Goal: Task Accomplishment & Management: Complete application form

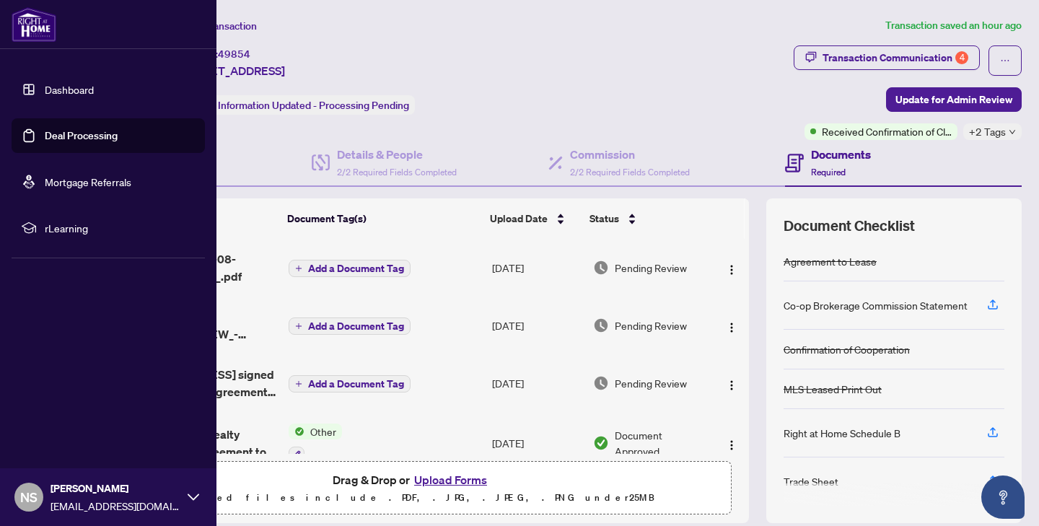
click at [45, 89] on link "Dashboard" at bounding box center [69, 89] width 49 height 13
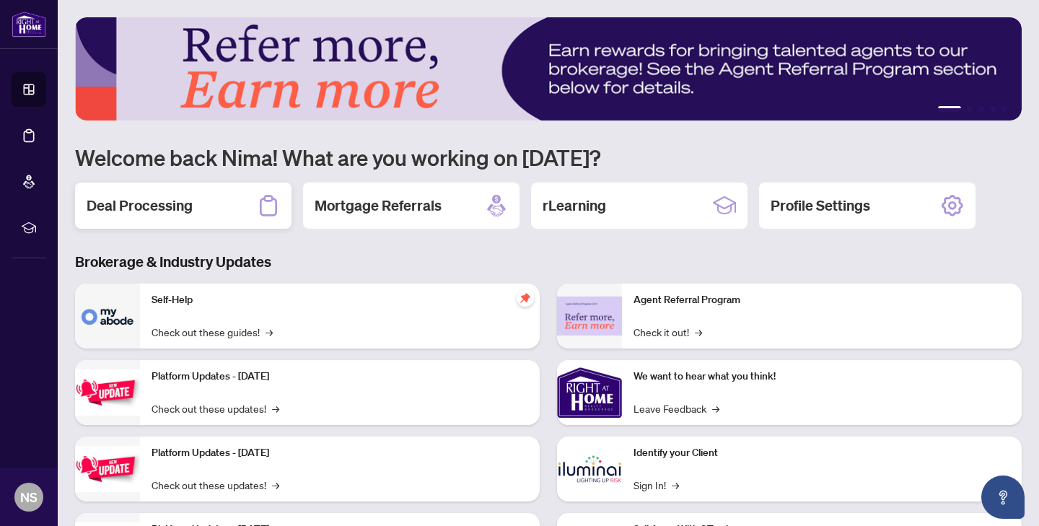
click at [167, 191] on div "Deal Processing" at bounding box center [183, 206] width 216 height 46
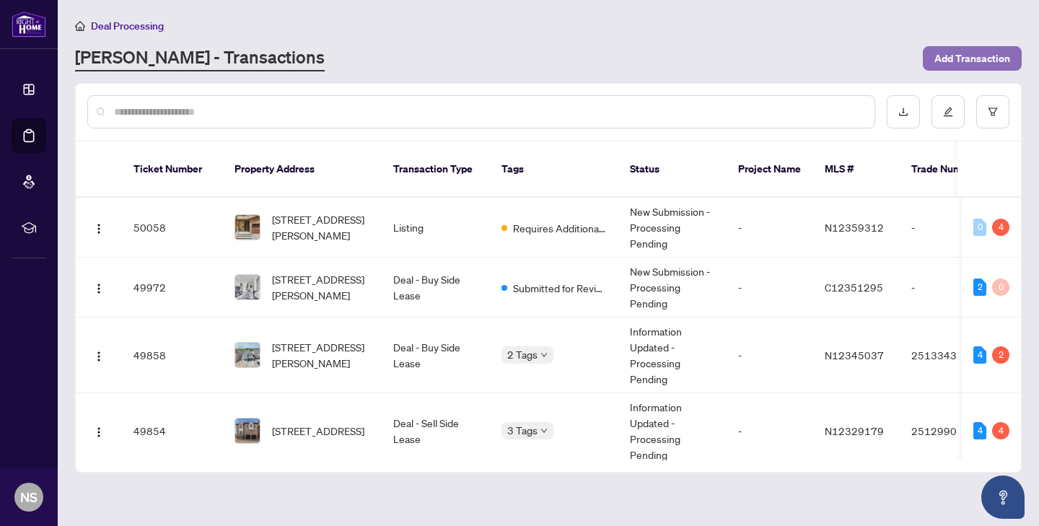
click at [992, 63] on span "Add Transaction" at bounding box center [972, 58] width 76 height 23
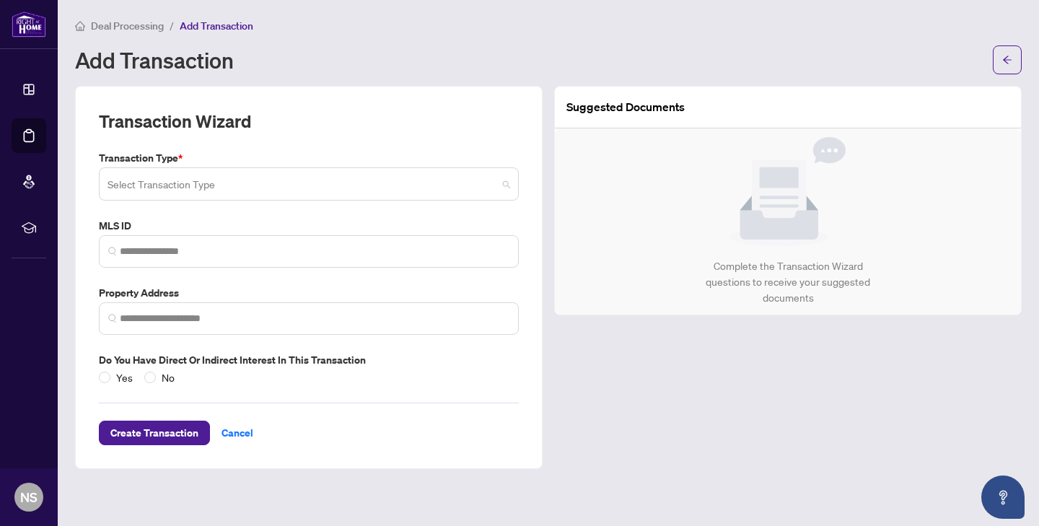
click at [321, 185] on input "search" at bounding box center [302, 186] width 390 height 32
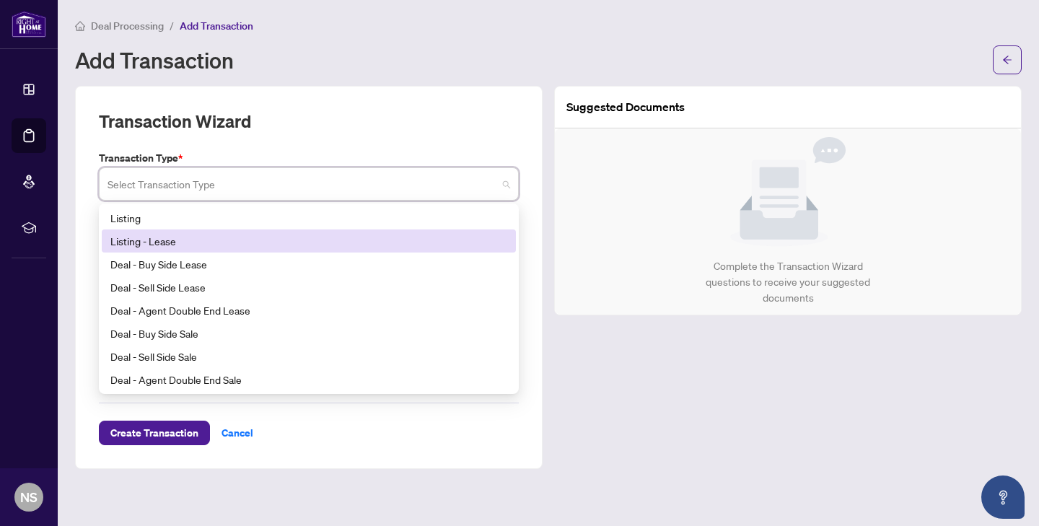
click at [267, 245] on div "Listing - Lease" at bounding box center [308, 241] width 397 height 16
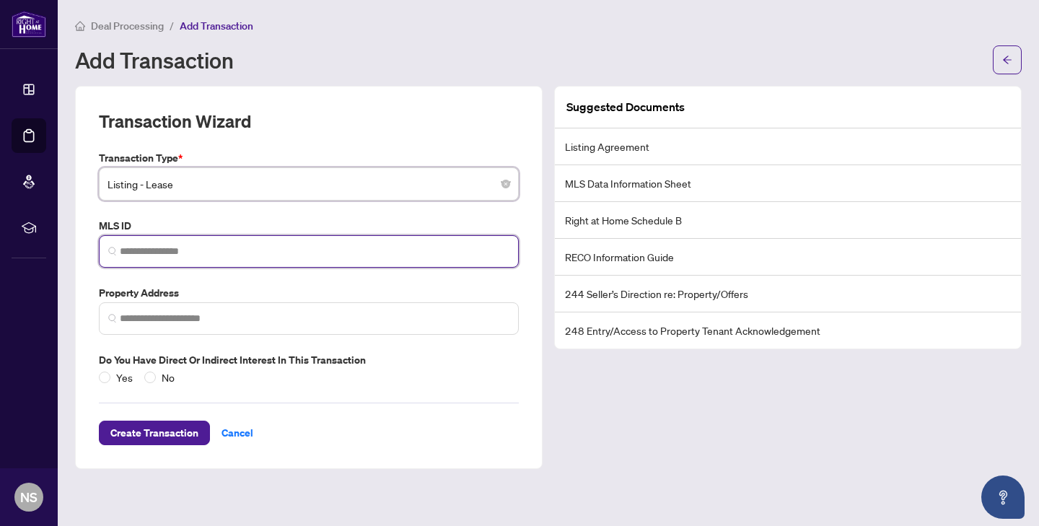
click at [267, 245] on input "search" at bounding box center [315, 251] width 390 height 15
paste input "*********"
type input "*********"
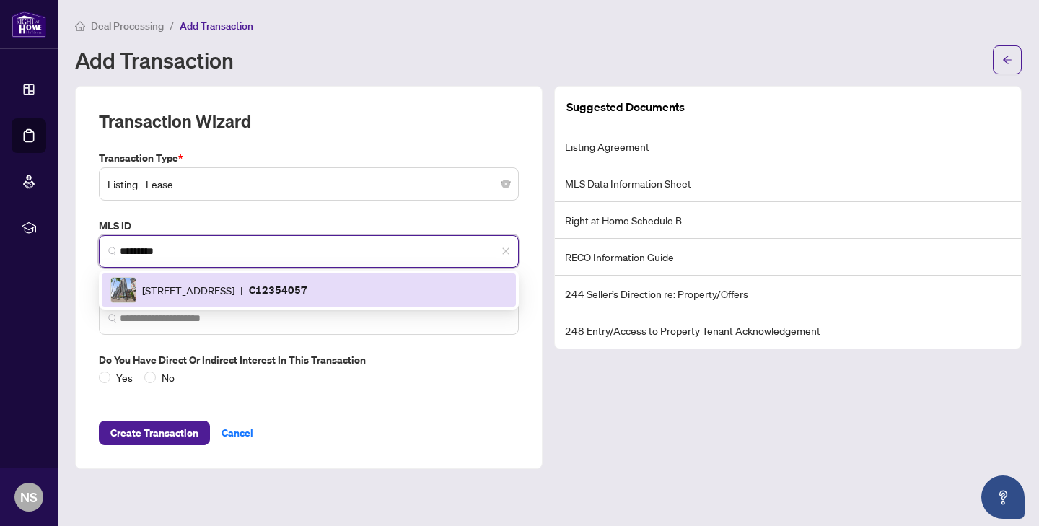
click at [234, 291] on span "[STREET_ADDRESS]" at bounding box center [188, 290] width 92 height 16
type input "**********"
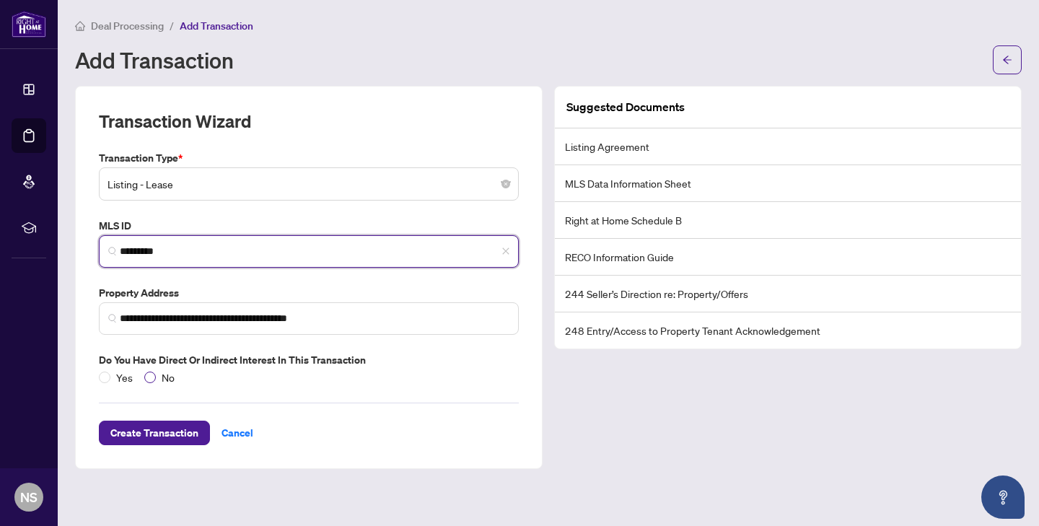
type input "*********"
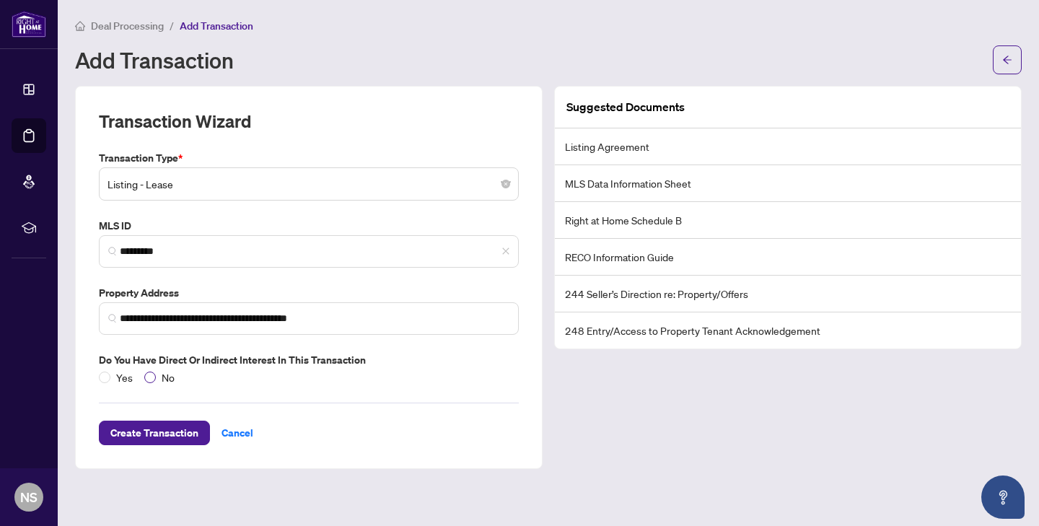
click at [156, 374] on span "No" at bounding box center [168, 377] width 25 height 16
click at [165, 435] on span "Create Transaction" at bounding box center [154, 432] width 88 height 23
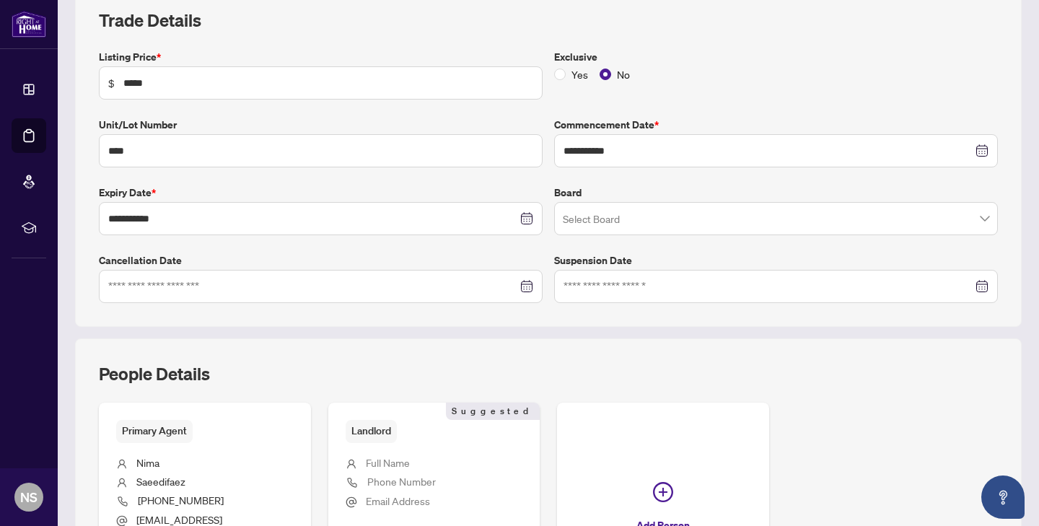
scroll to position [397, 0]
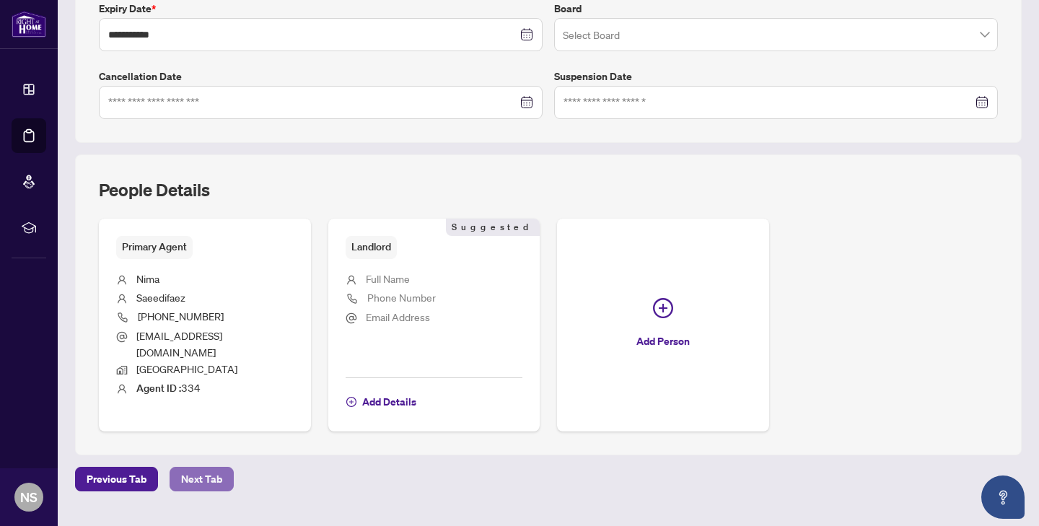
click at [217, 468] on span "Next Tab" at bounding box center [201, 479] width 41 height 23
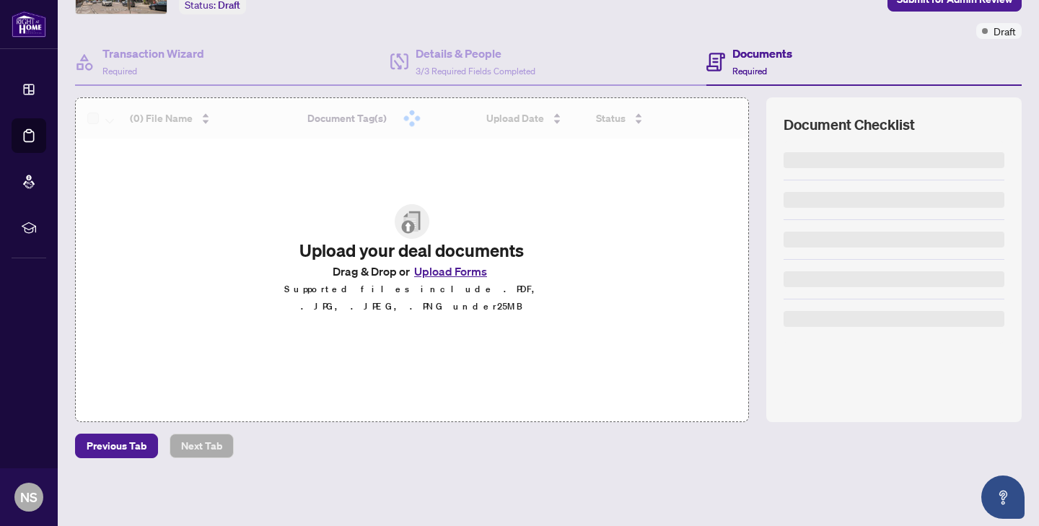
scroll to position [99, 0]
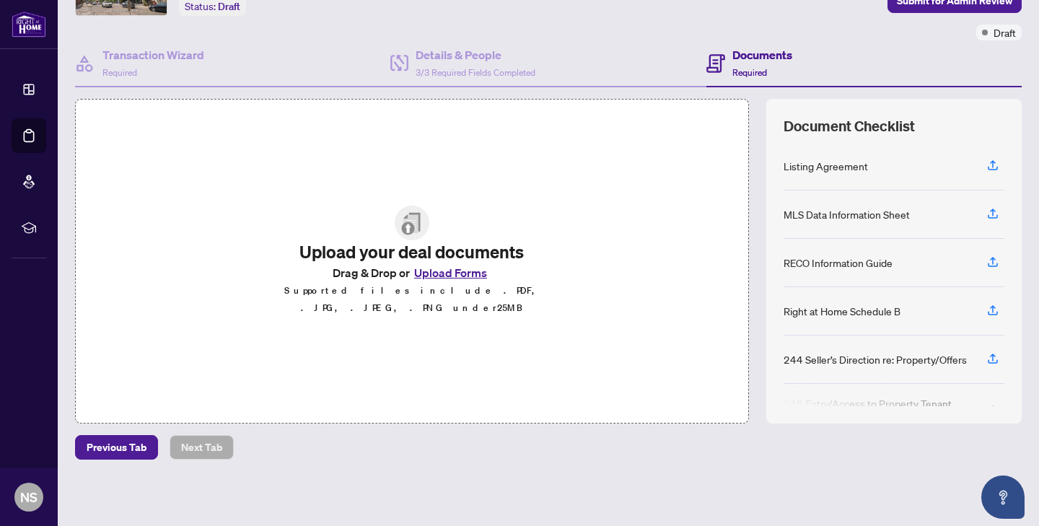
click at [449, 282] on button "Upload Forms" at bounding box center [451, 272] width 82 height 19
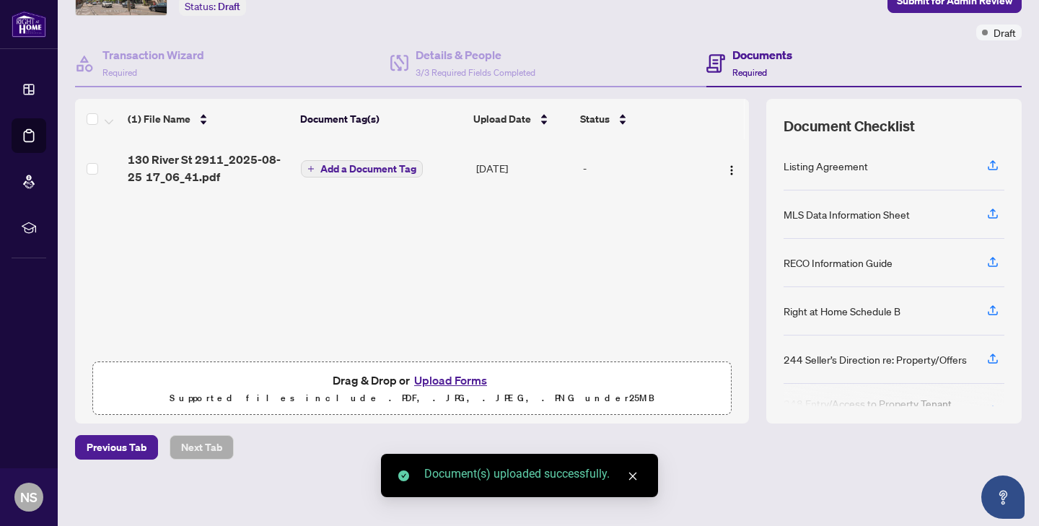
scroll to position [0, 0]
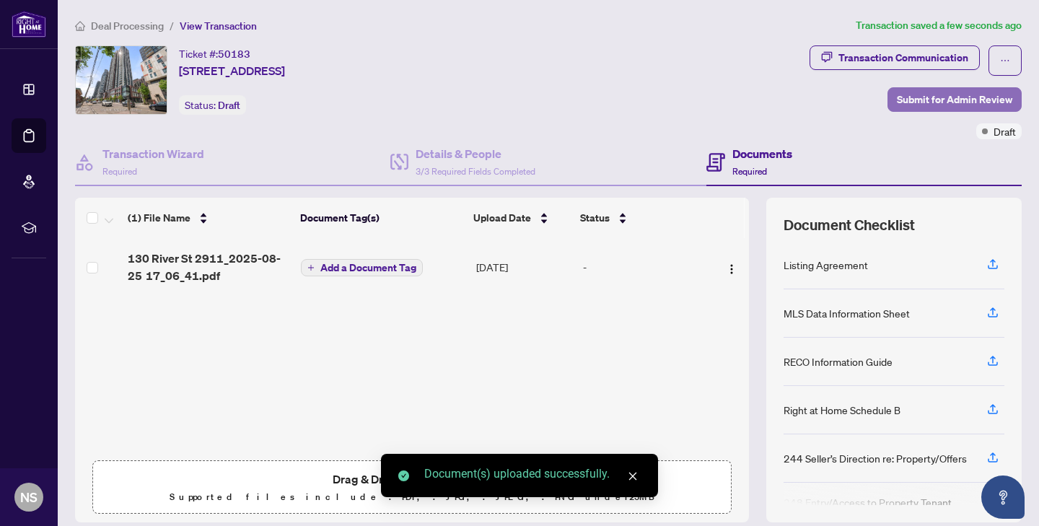
click at [913, 91] on span "Submit for Admin Review" at bounding box center [954, 99] width 115 height 23
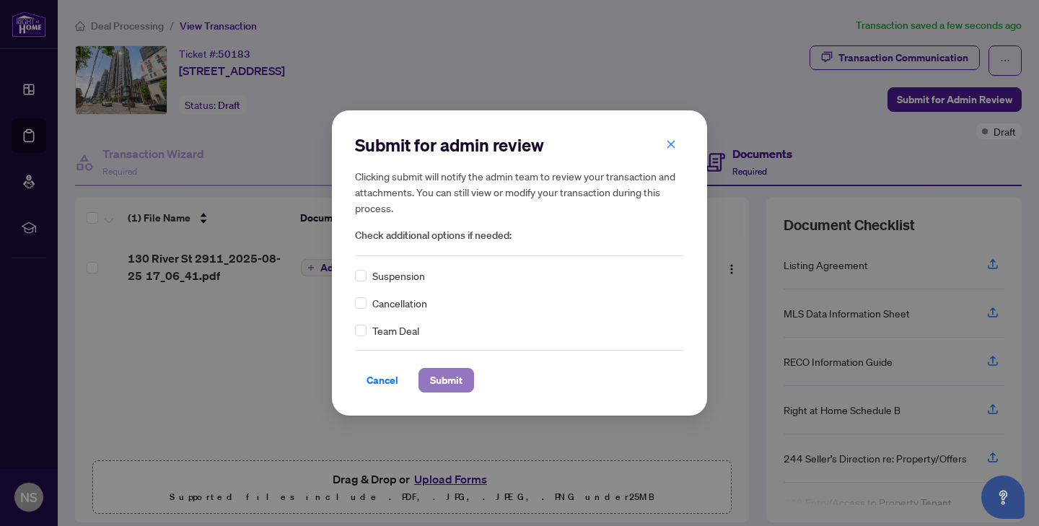
click at [437, 374] on span "Submit" at bounding box center [446, 380] width 32 height 23
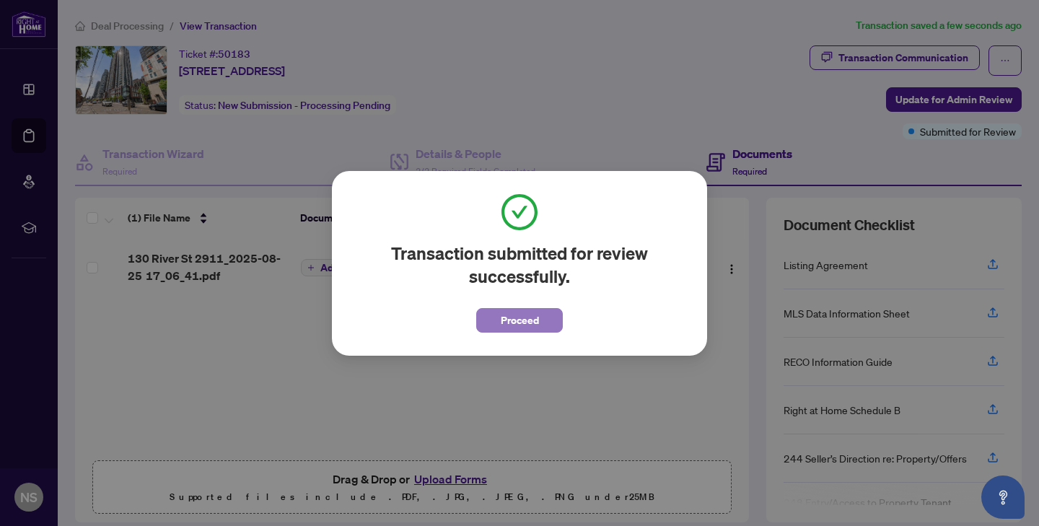
click at [521, 312] on span "Proceed" at bounding box center [520, 320] width 38 height 23
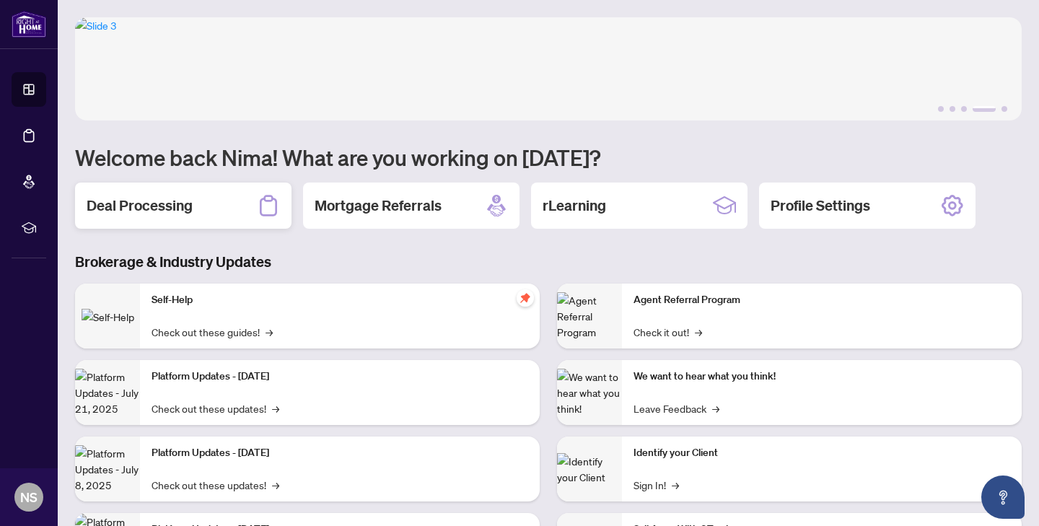
click at [193, 205] on div "Deal Processing" at bounding box center [183, 206] width 216 height 46
